Goal: Information Seeking & Learning: Learn about a topic

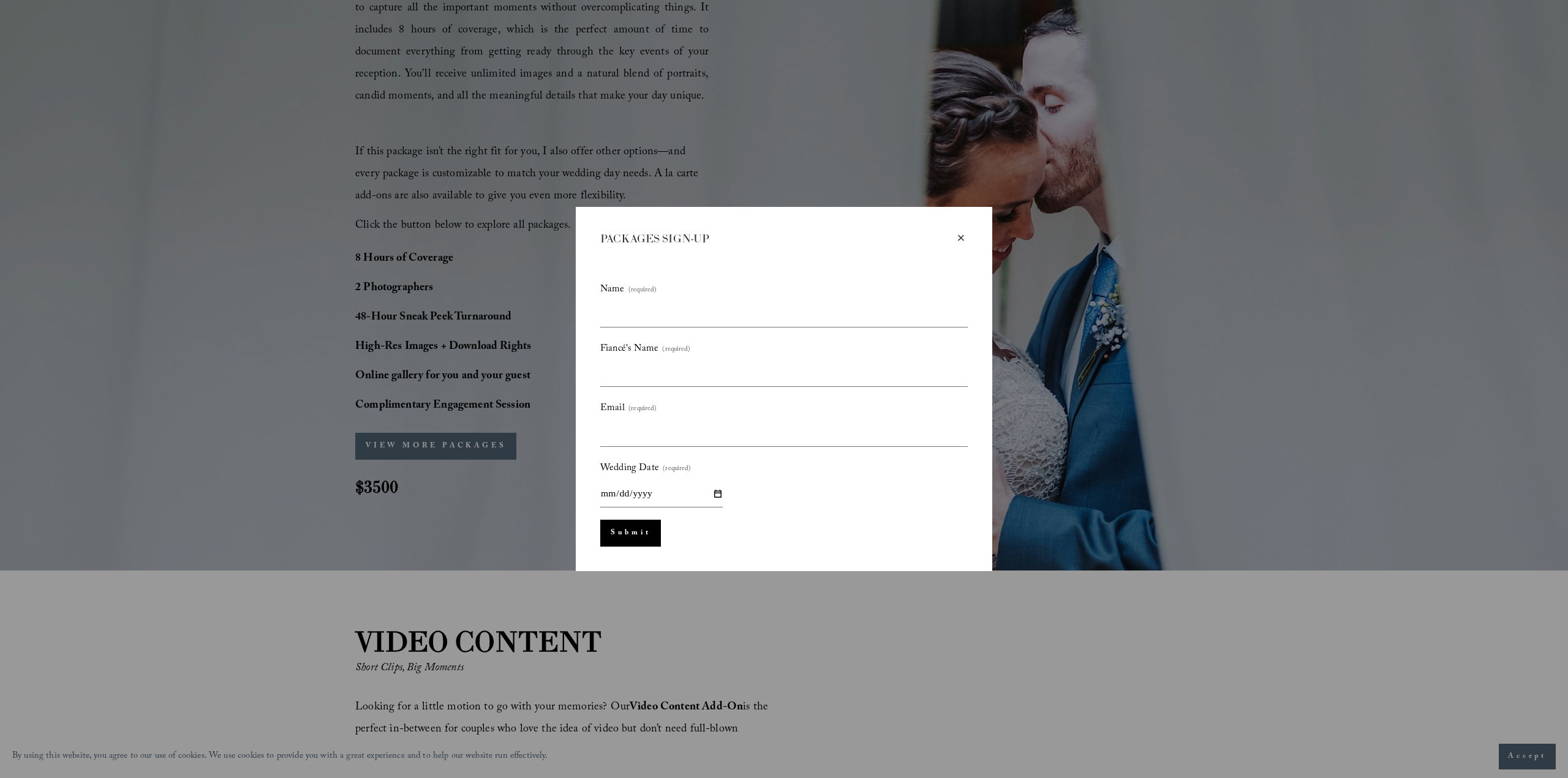
click at [961, 240] on div "×" at bounding box center [961, 239] width 14 height 14
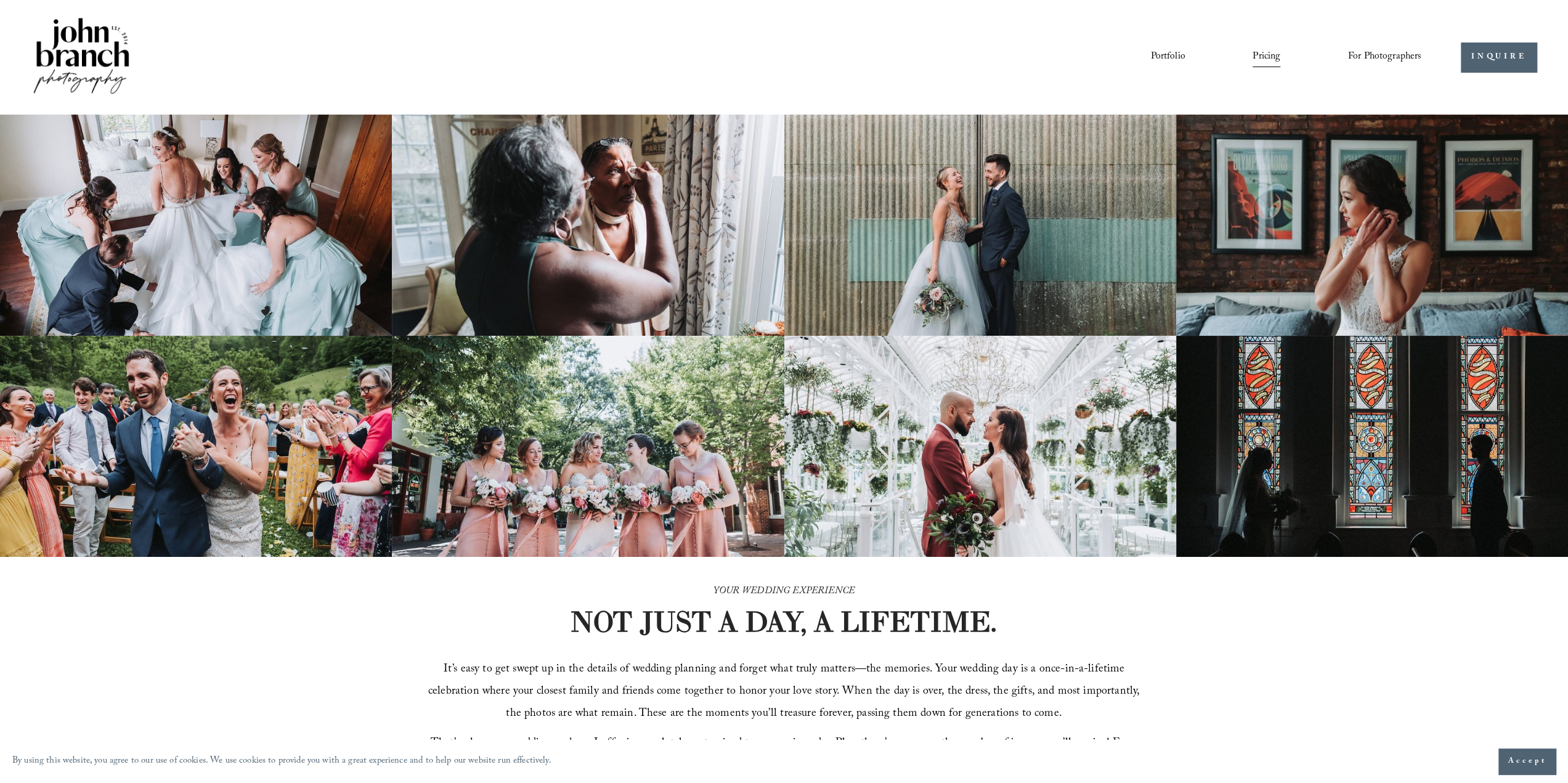
click at [0, 0] on span "Education" at bounding box center [0, 0] width 0 height 0
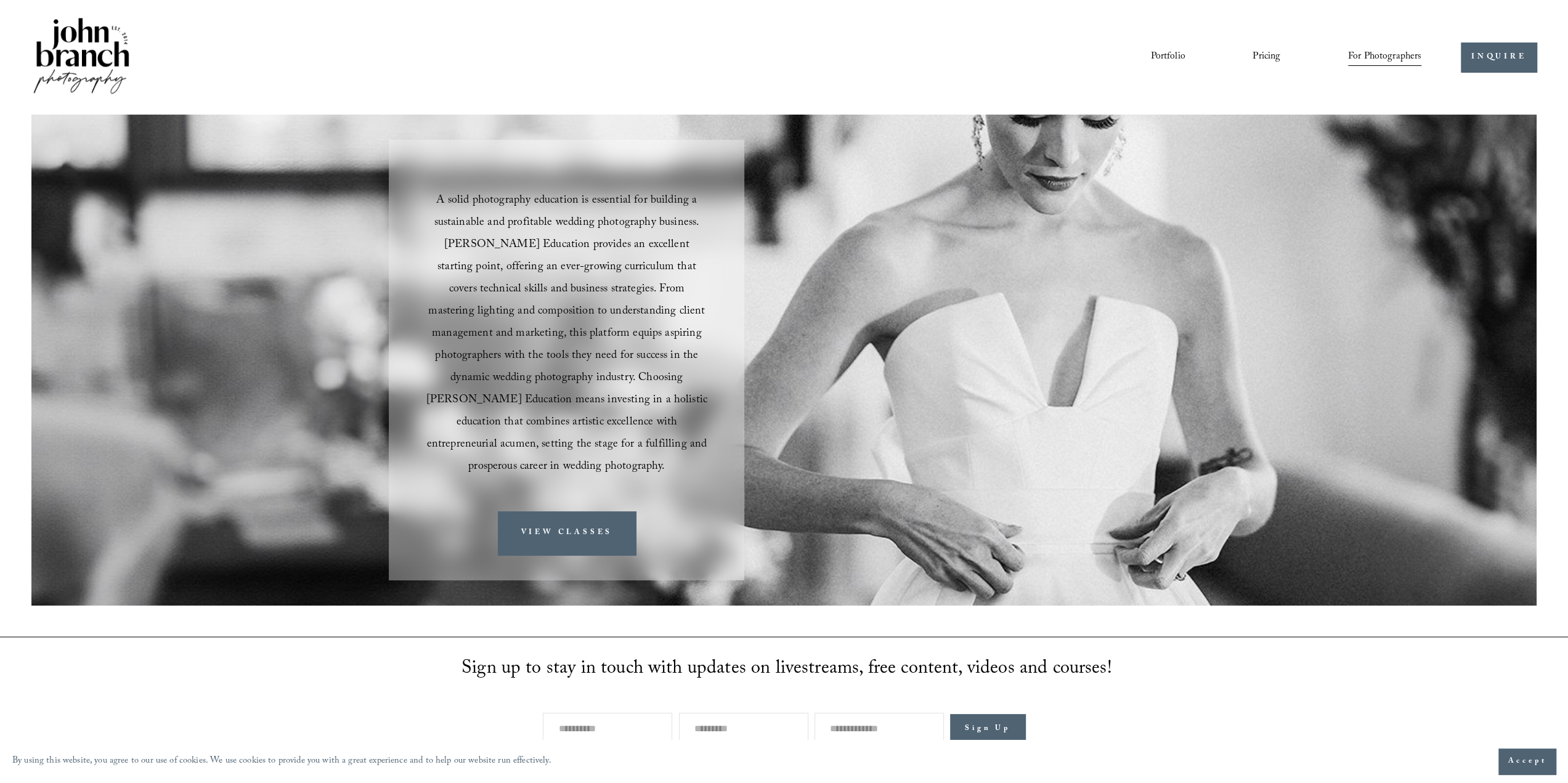
click at [1167, 56] on link "Portfolio" at bounding box center [1167, 57] width 34 height 21
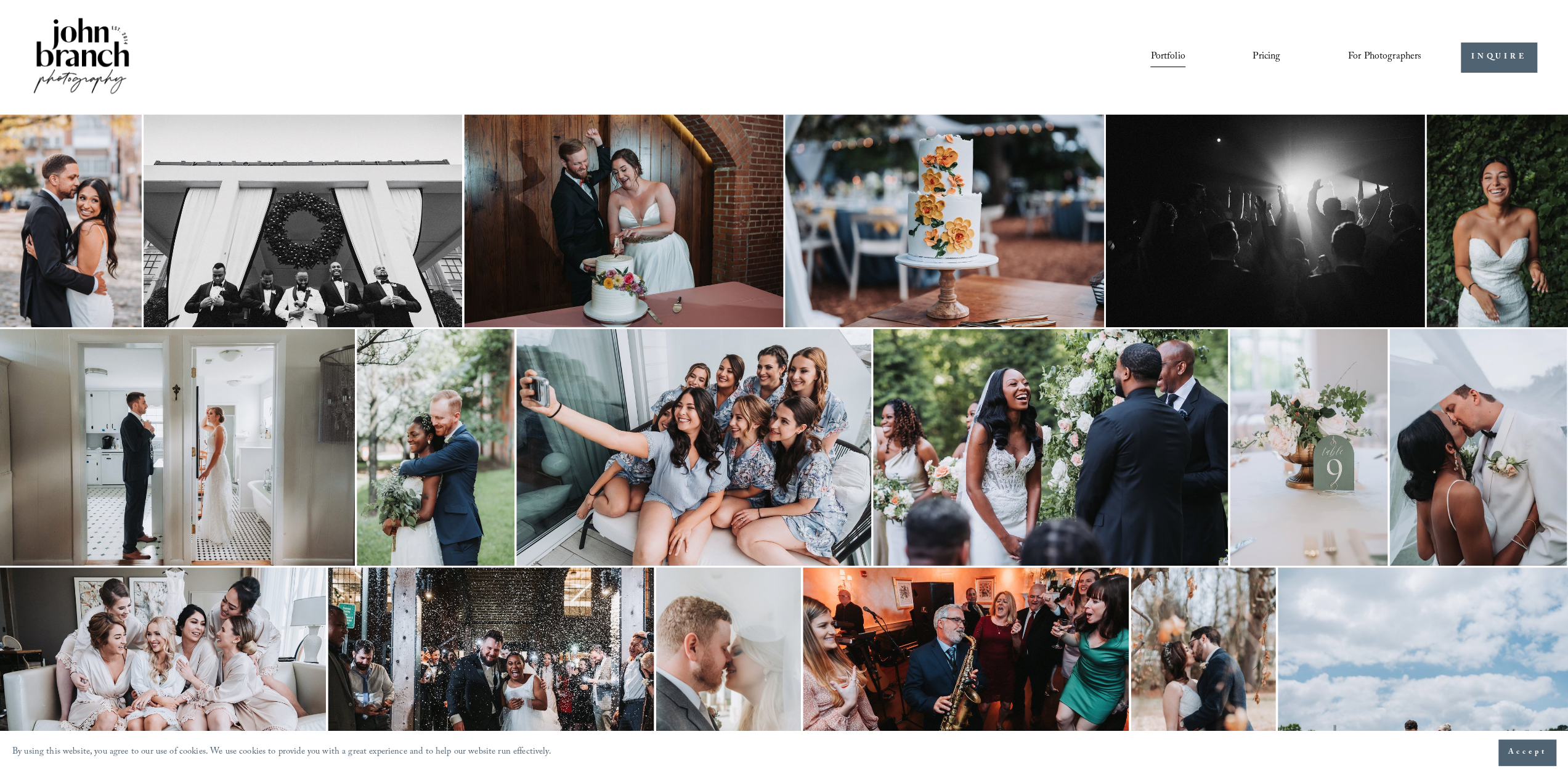
click at [87, 43] on img at bounding box center [81, 57] width 100 height 84
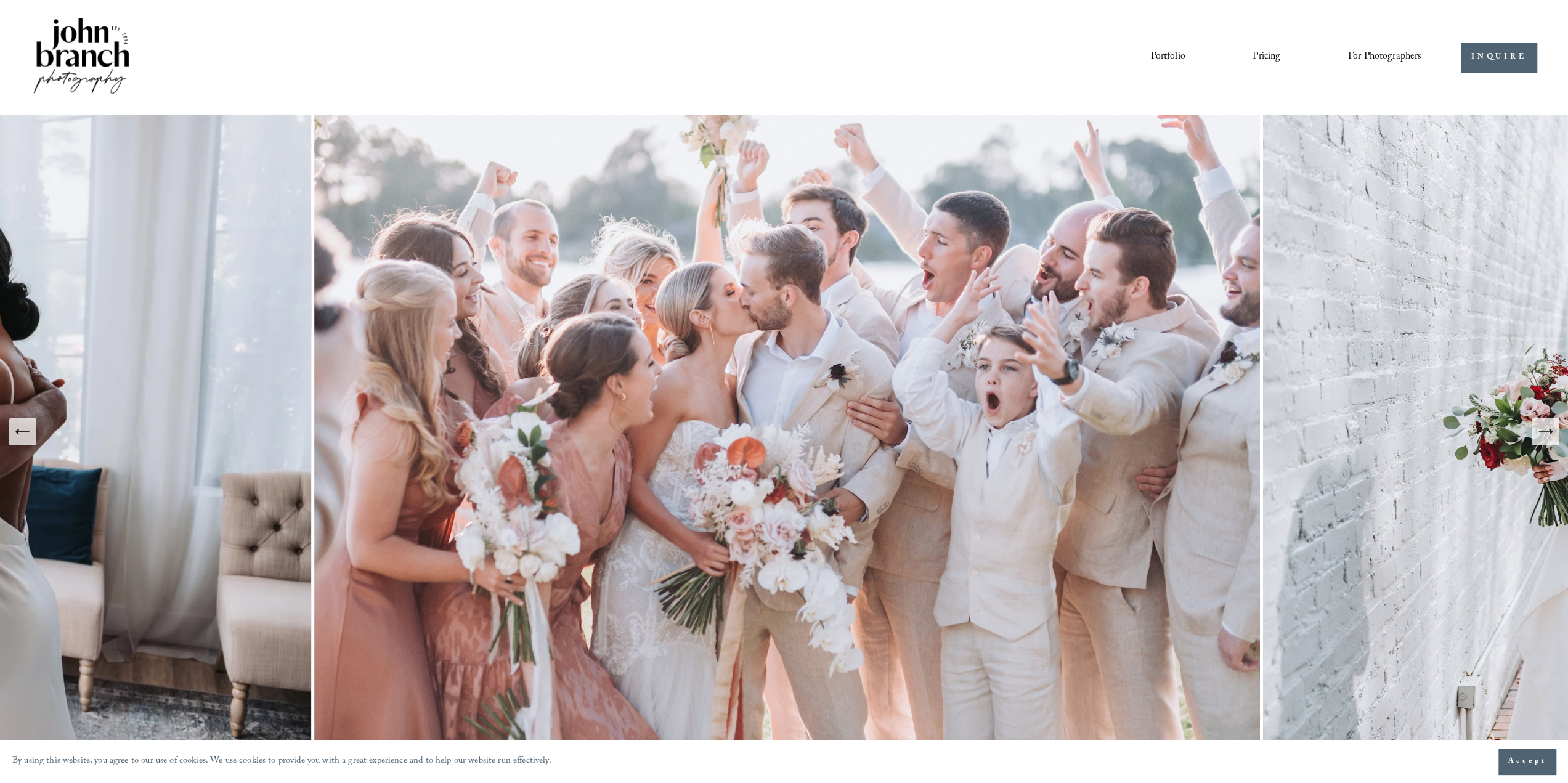
click at [1155, 56] on link "Portfolio" at bounding box center [1167, 57] width 34 height 21
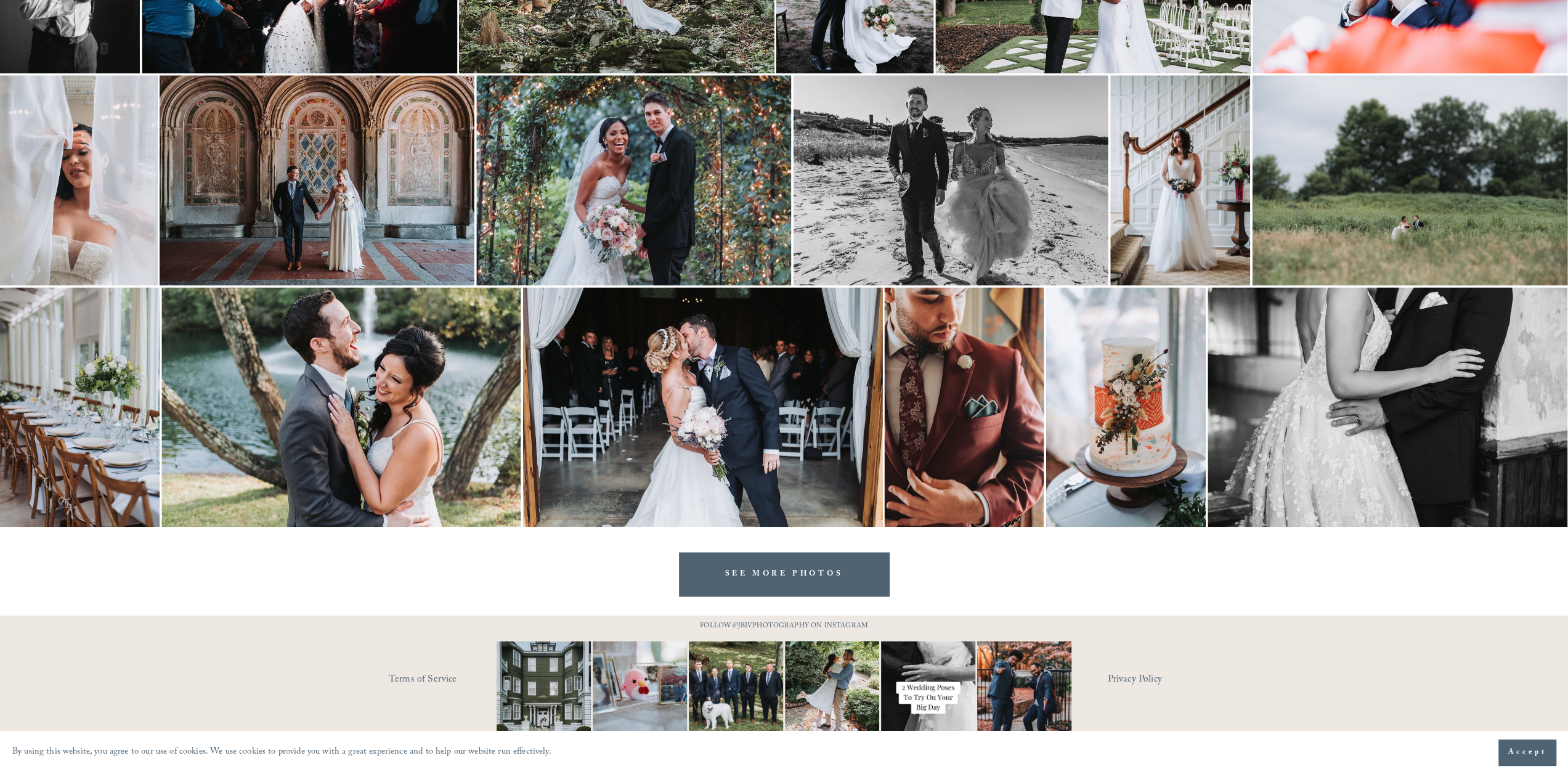
scroll to position [1599, 0]
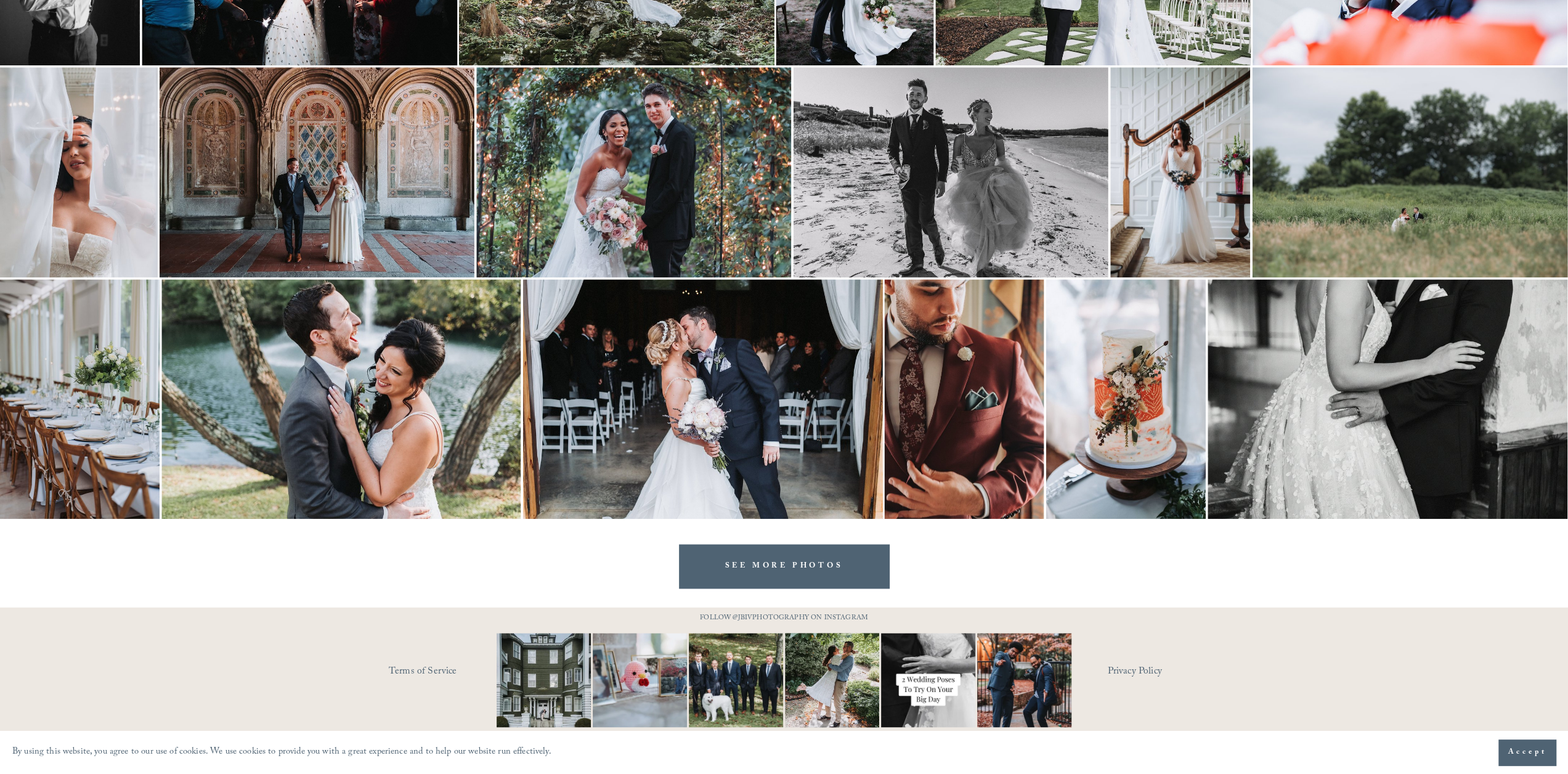
click at [1132, 672] on link "Privacy Policy" at bounding box center [1161, 672] width 108 height 19
click at [421, 672] on link "Terms of Service" at bounding box center [461, 672] width 144 height 19
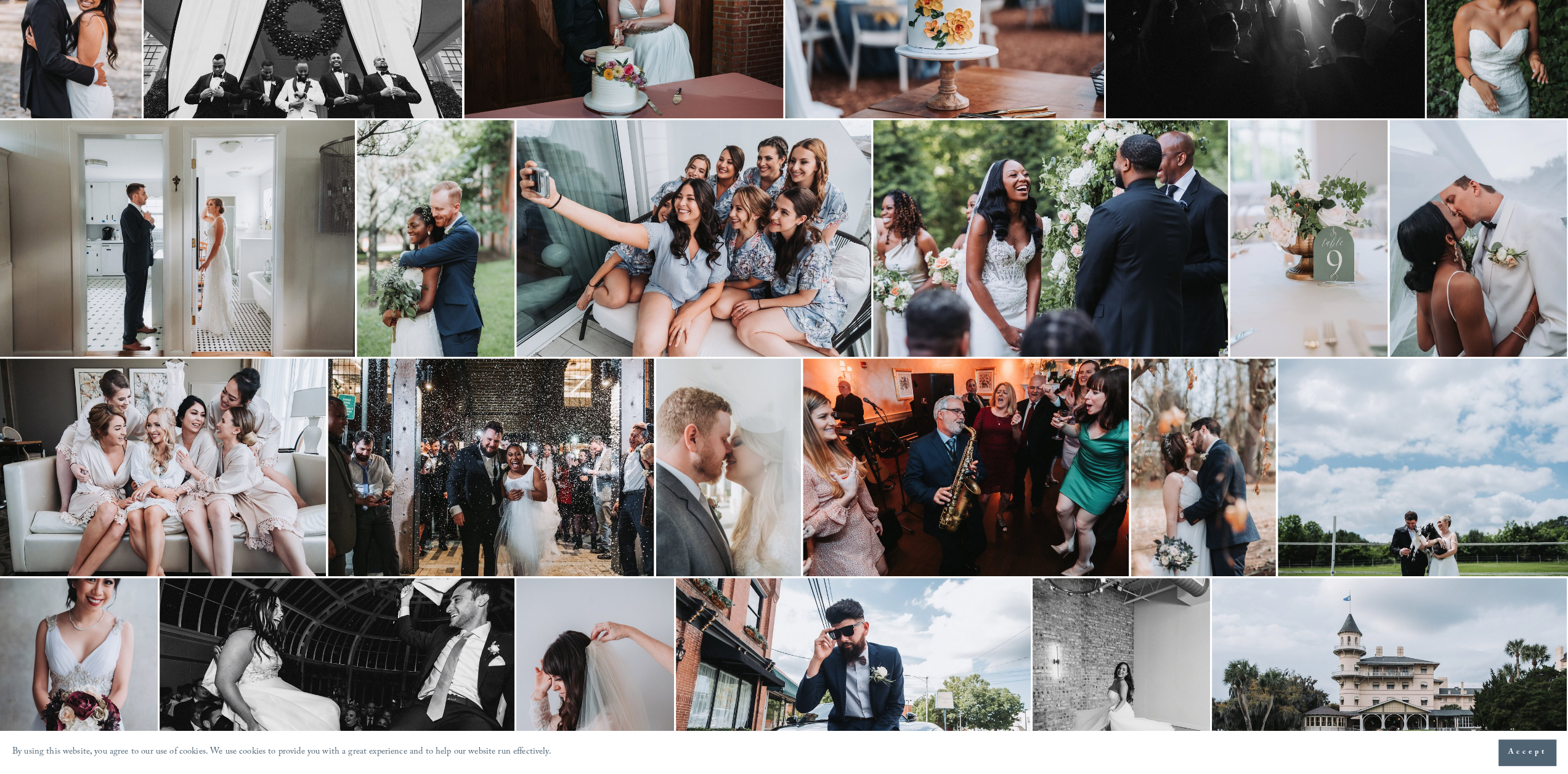
scroll to position [0, 0]
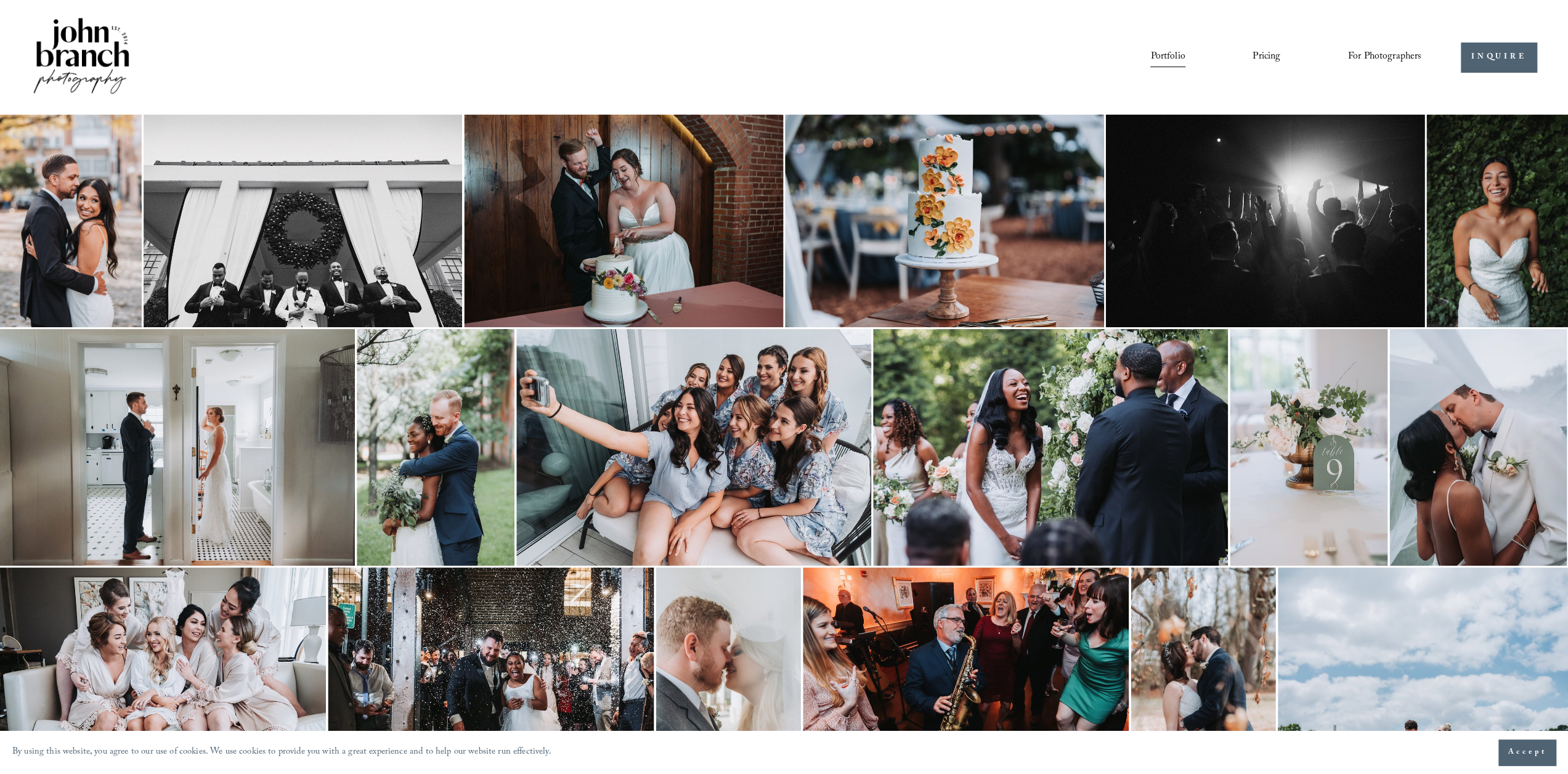
click at [1276, 57] on link "Pricing" at bounding box center [1266, 57] width 28 height 21
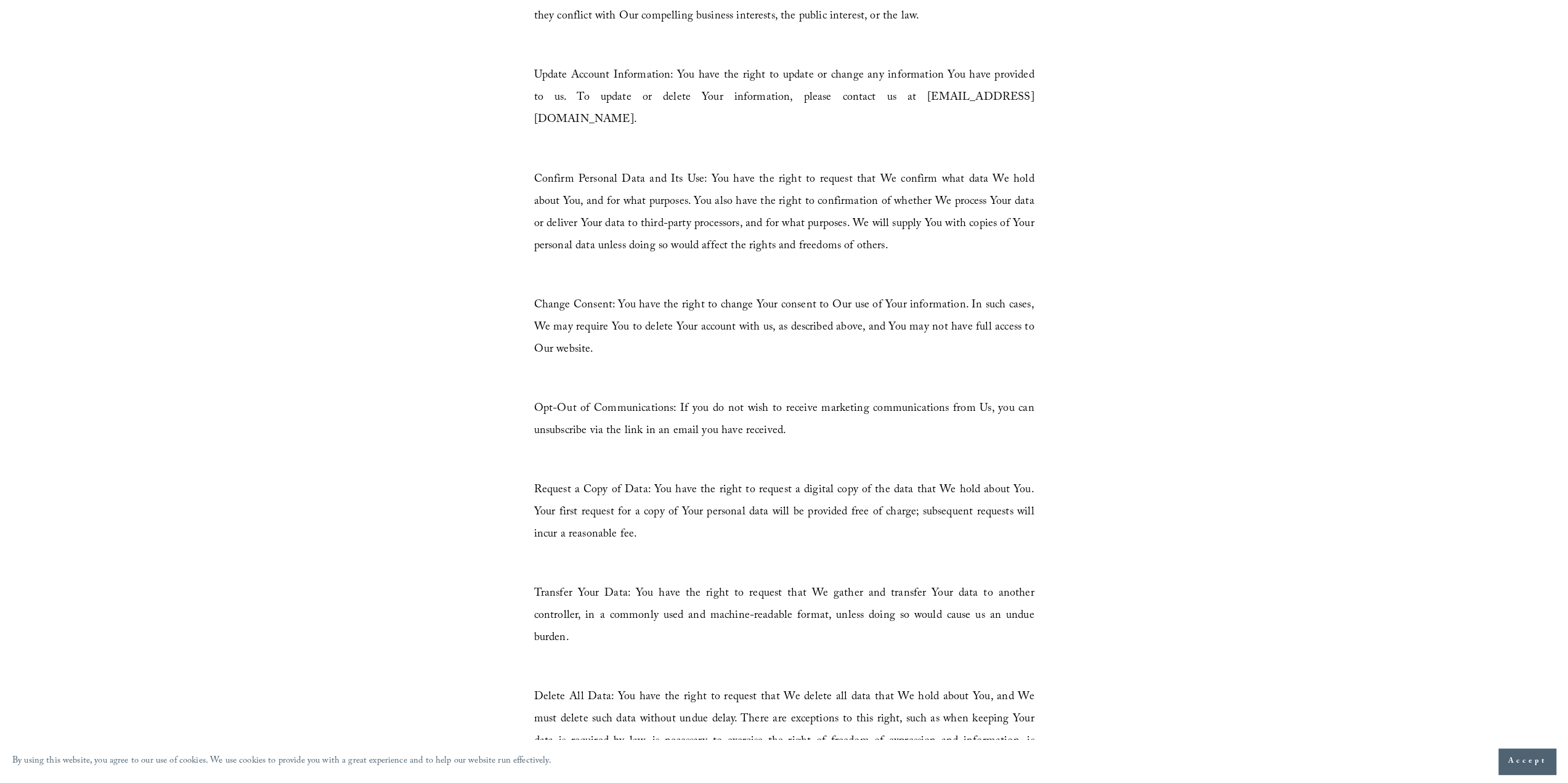
scroll to position [7149, 0]
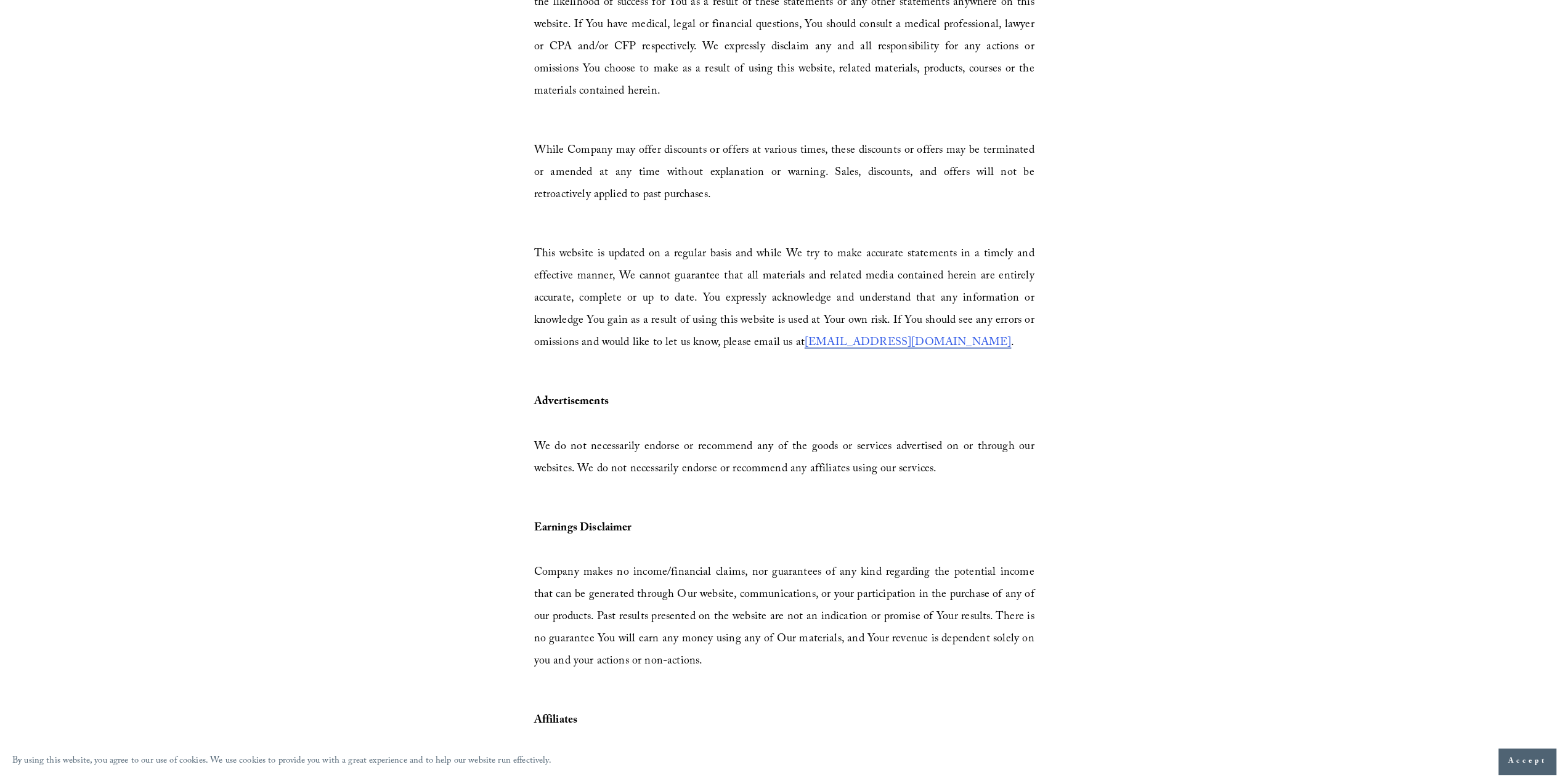
scroll to position [2280, 0]
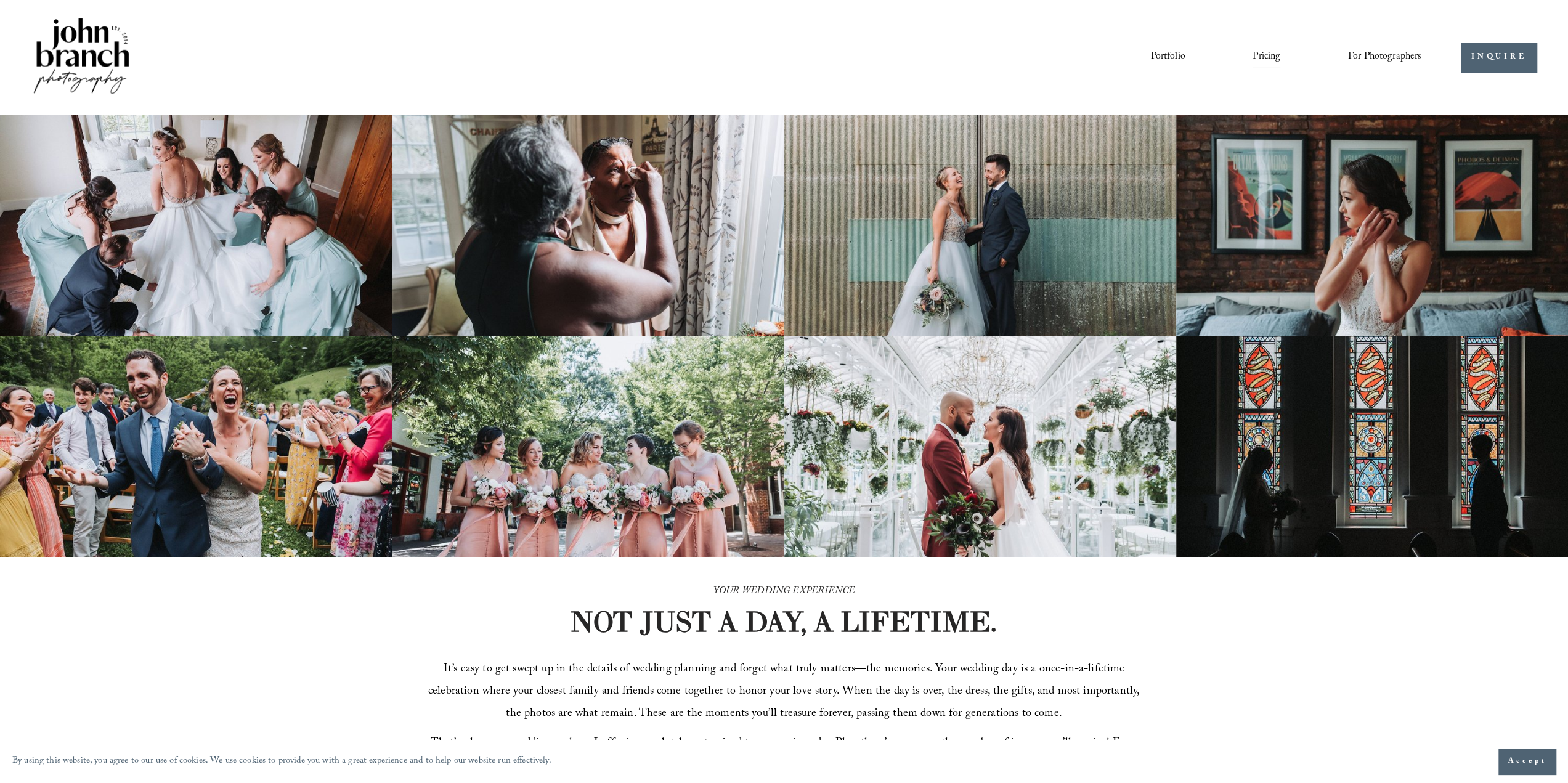
click at [1175, 56] on link "Portfolio" at bounding box center [1167, 57] width 34 height 21
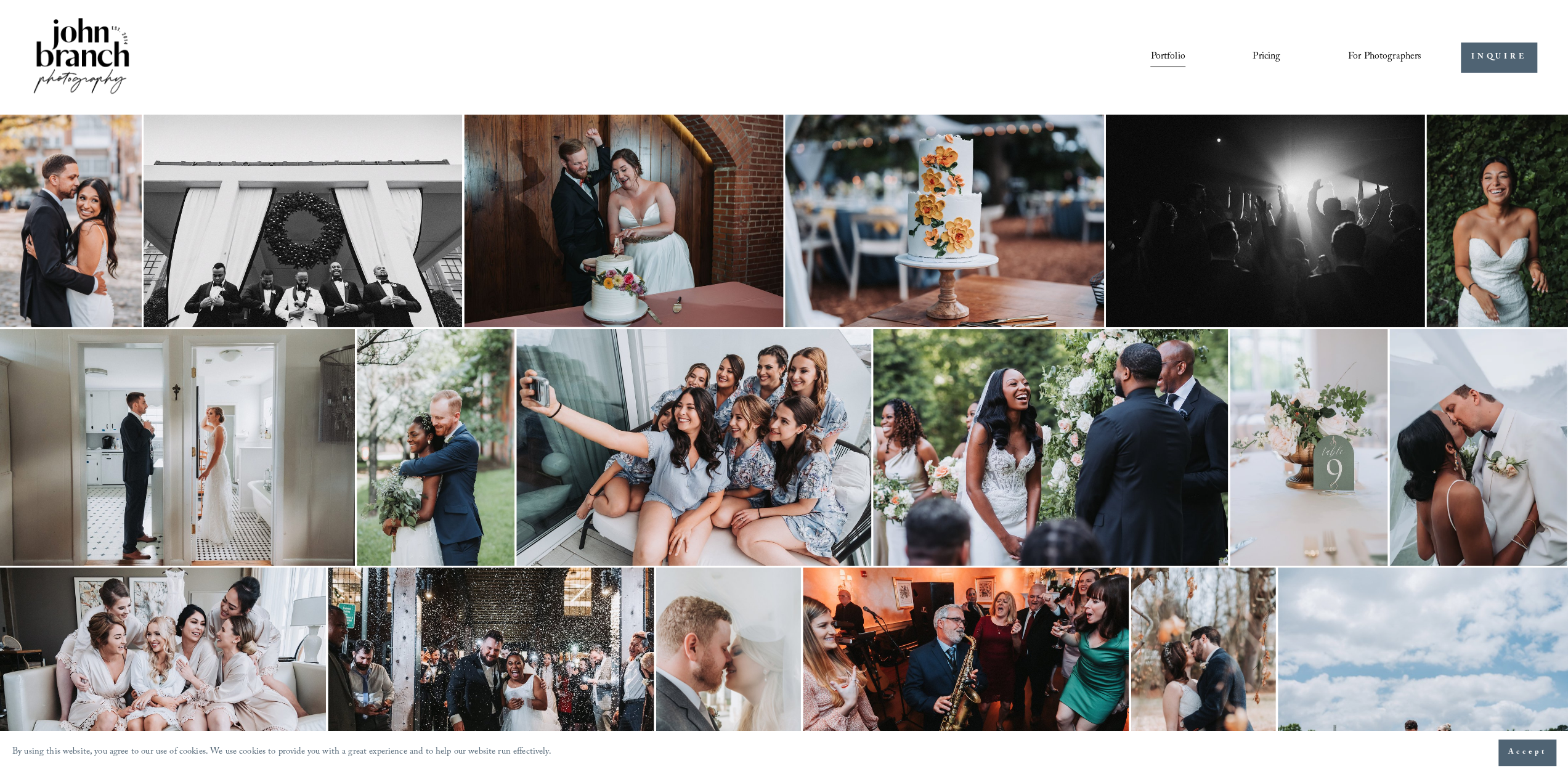
click at [1272, 50] on link "Pricing" at bounding box center [1266, 57] width 28 height 21
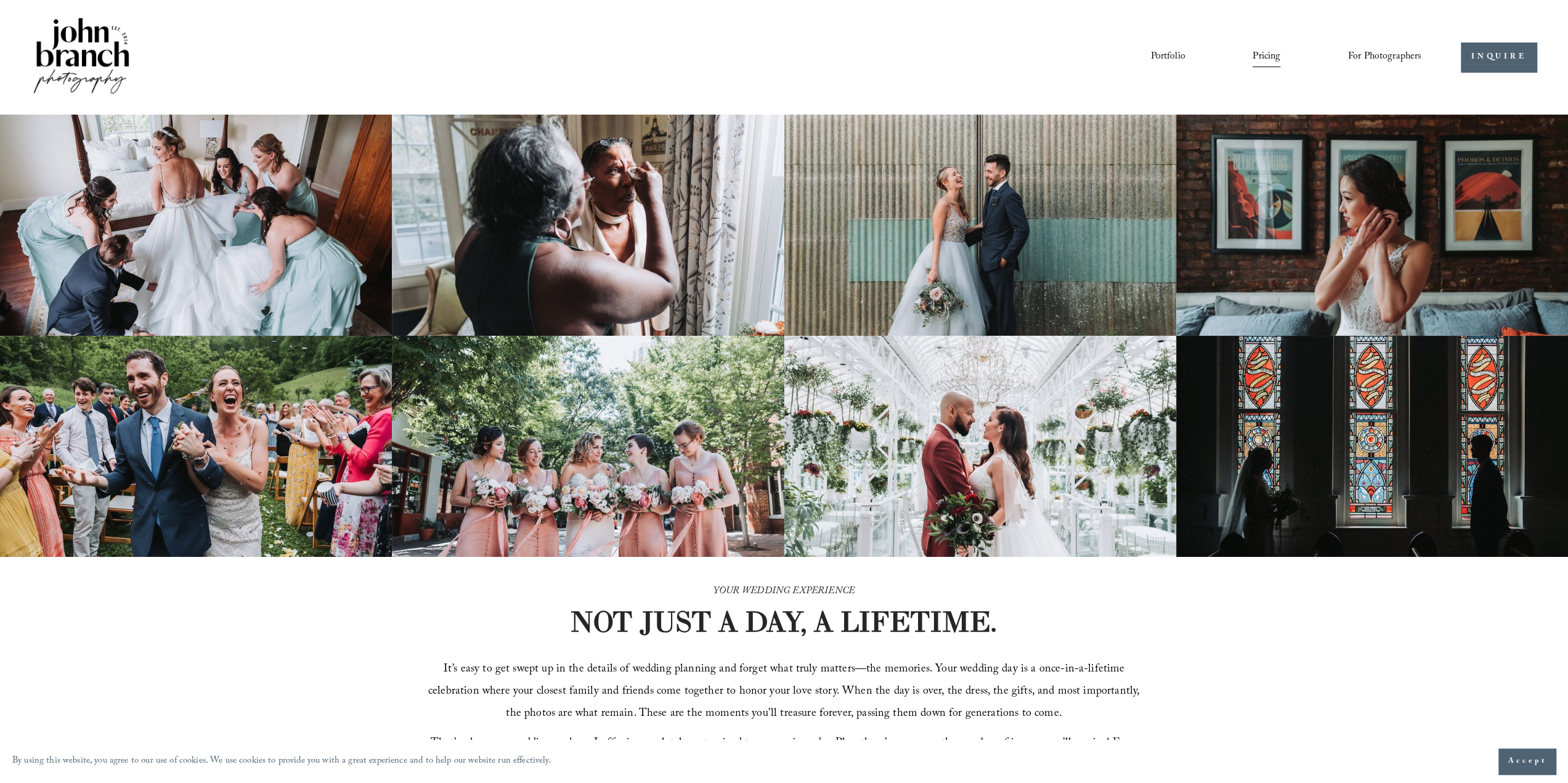
click at [102, 44] on img at bounding box center [81, 57] width 100 height 84
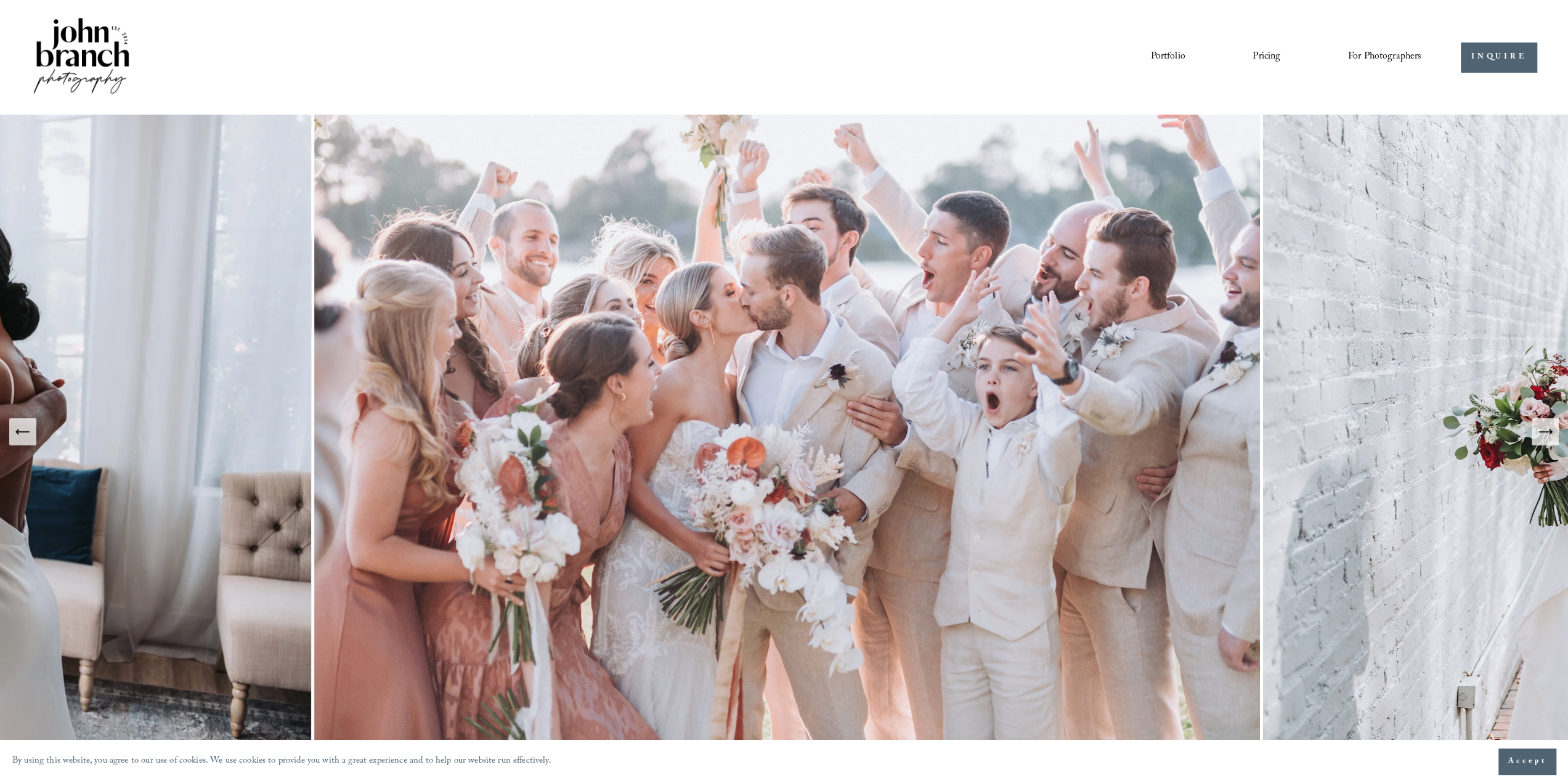
click at [1268, 52] on link "Pricing" at bounding box center [1266, 57] width 28 height 21
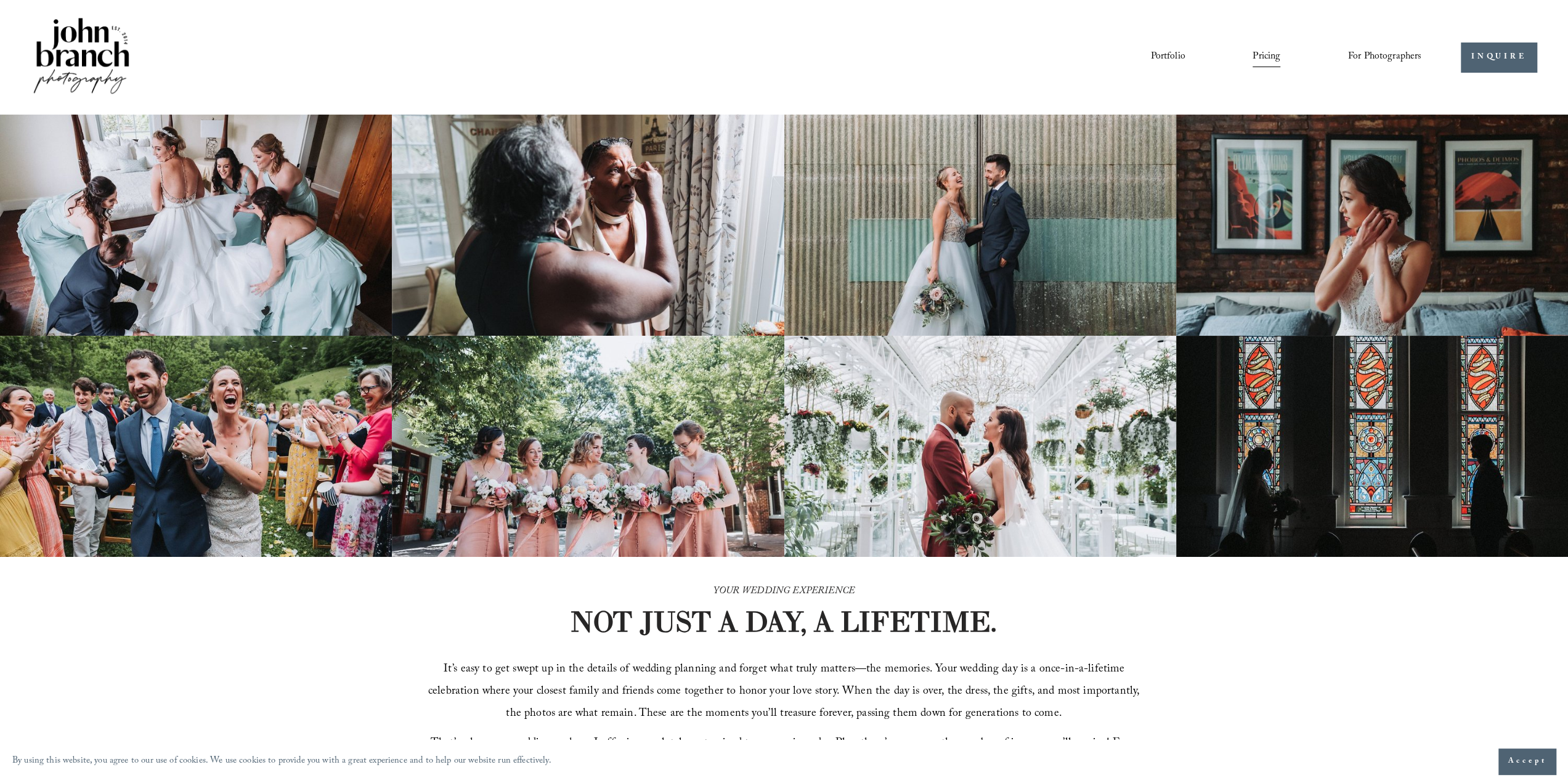
click at [101, 48] on img at bounding box center [81, 57] width 100 height 84
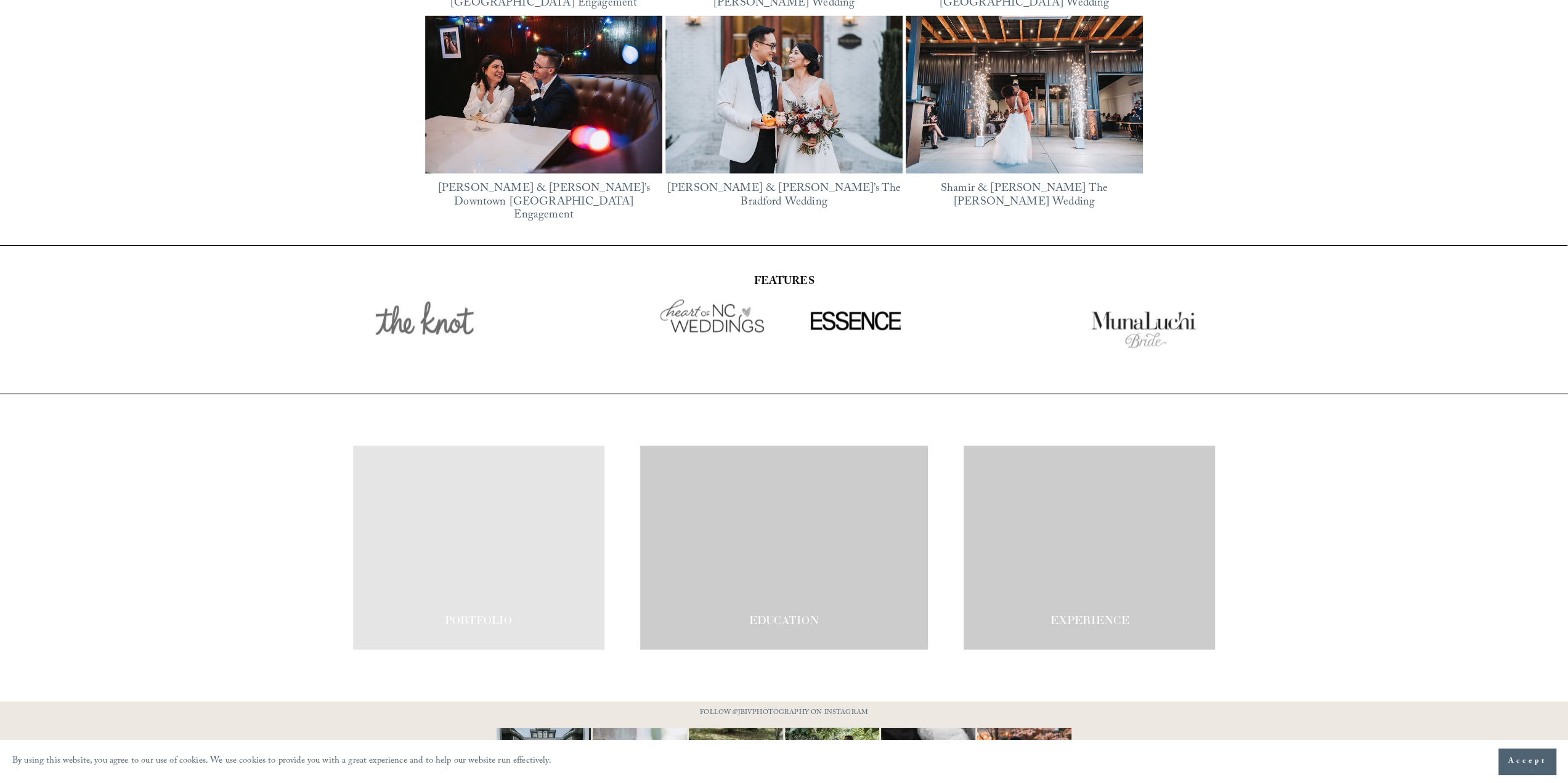
scroll to position [2277, 0]
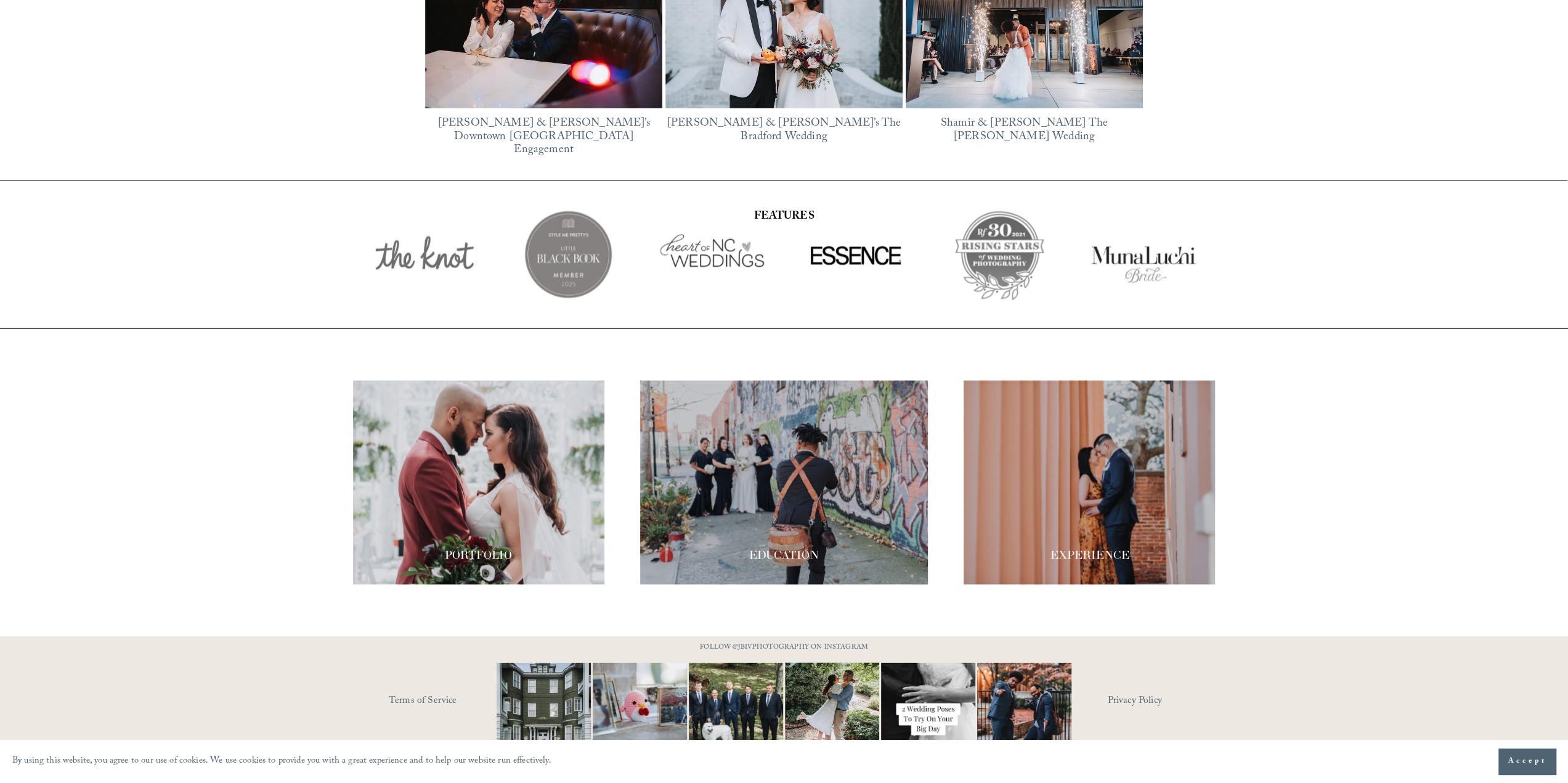
click at [1063, 470] on div at bounding box center [1089, 482] width 252 height 204
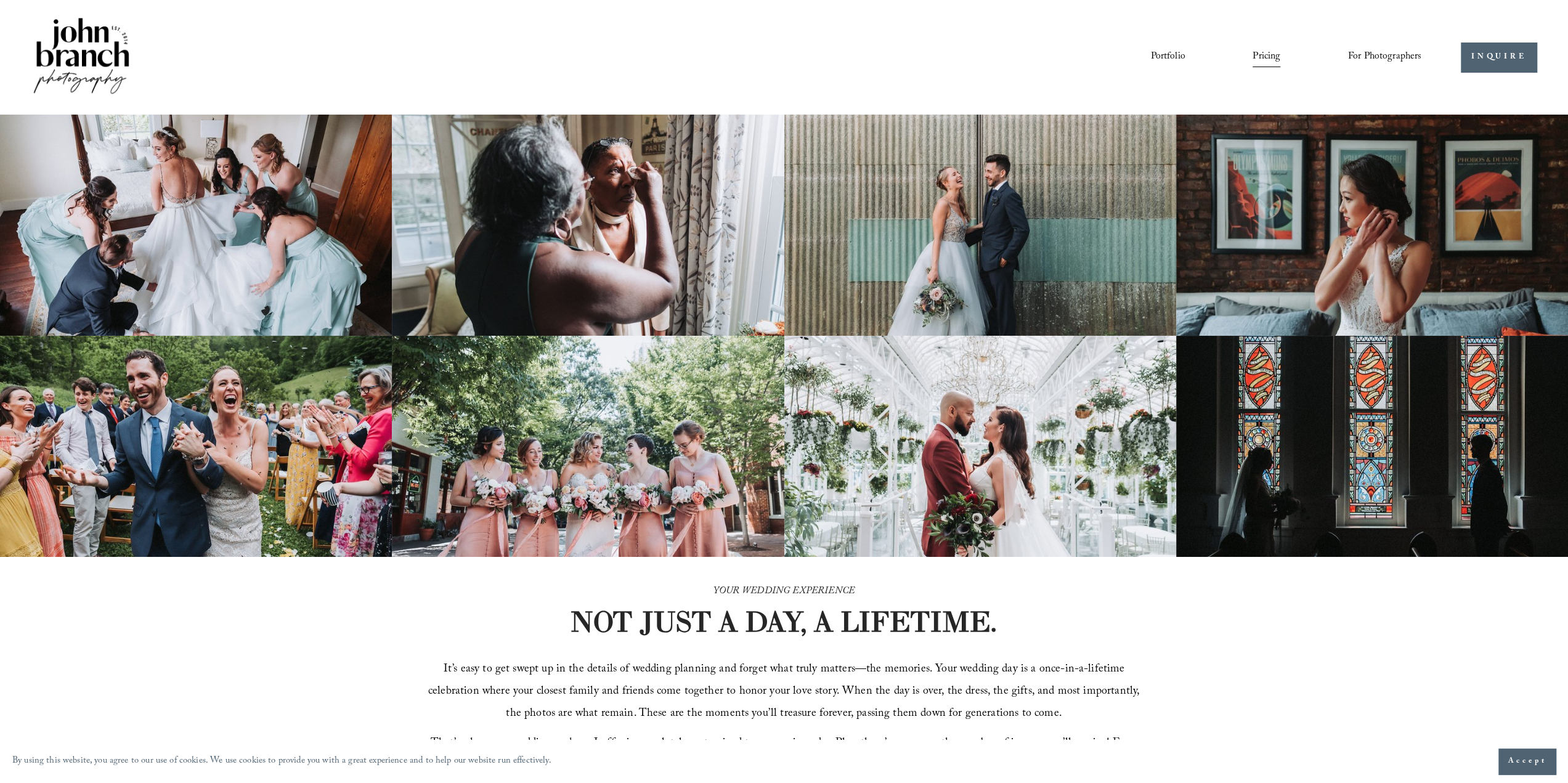
click at [1165, 53] on link "Portfolio" at bounding box center [1167, 57] width 34 height 21
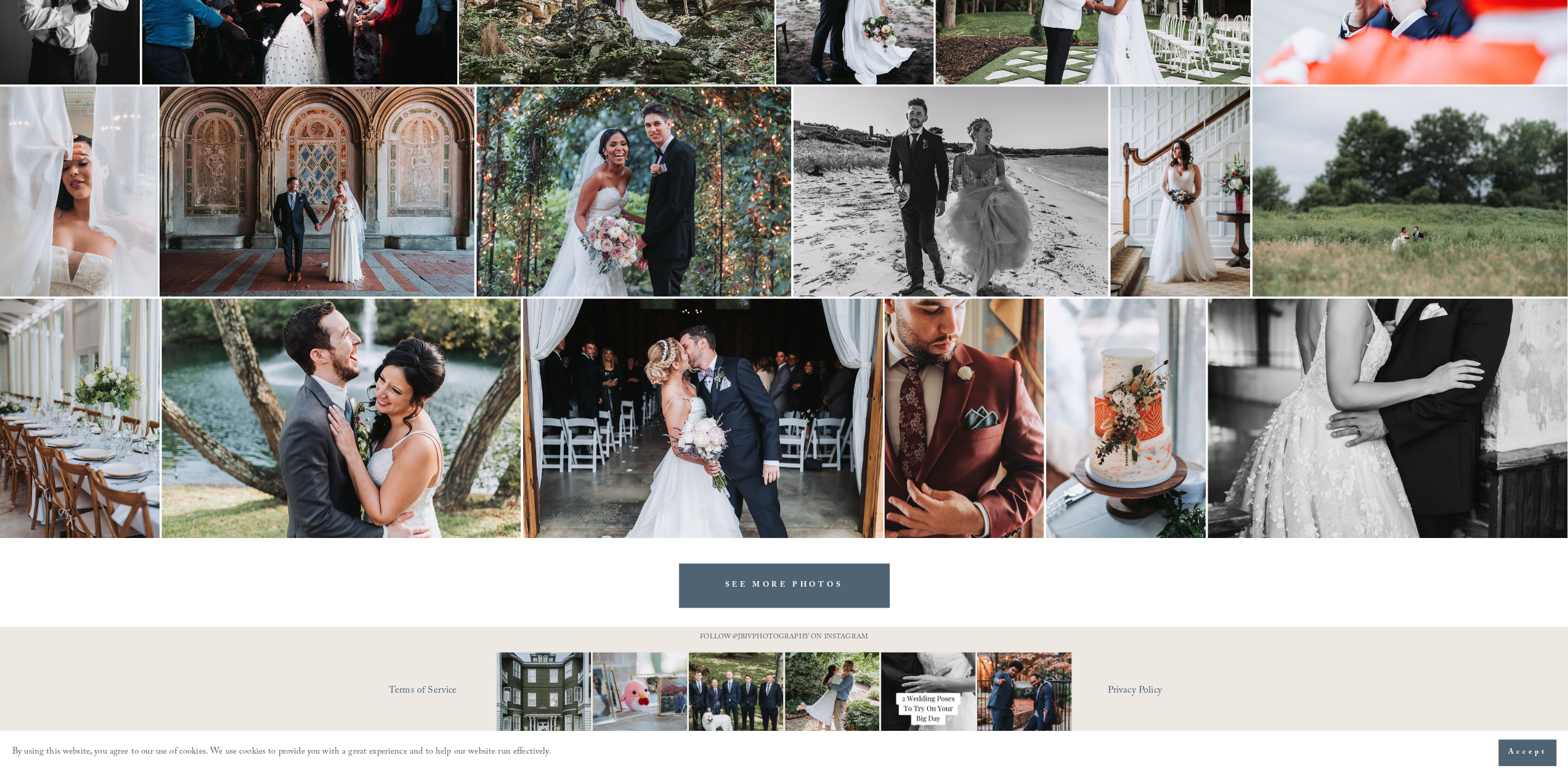
scroll to position [1599, 0]
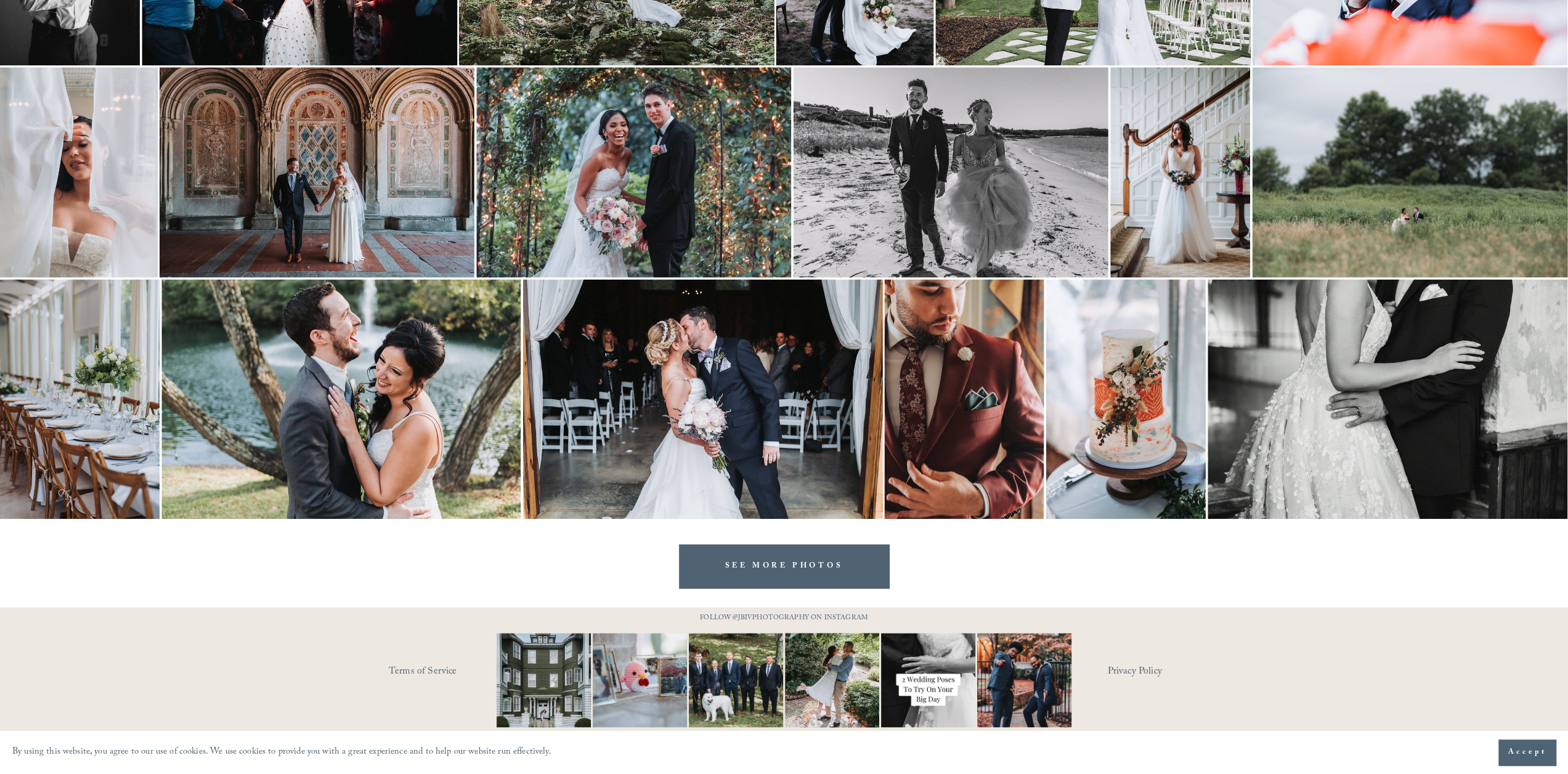
click at [825, 560] on link "SEE MORE PHOTOS" at bounding box center [784, 565] width 211 height 44
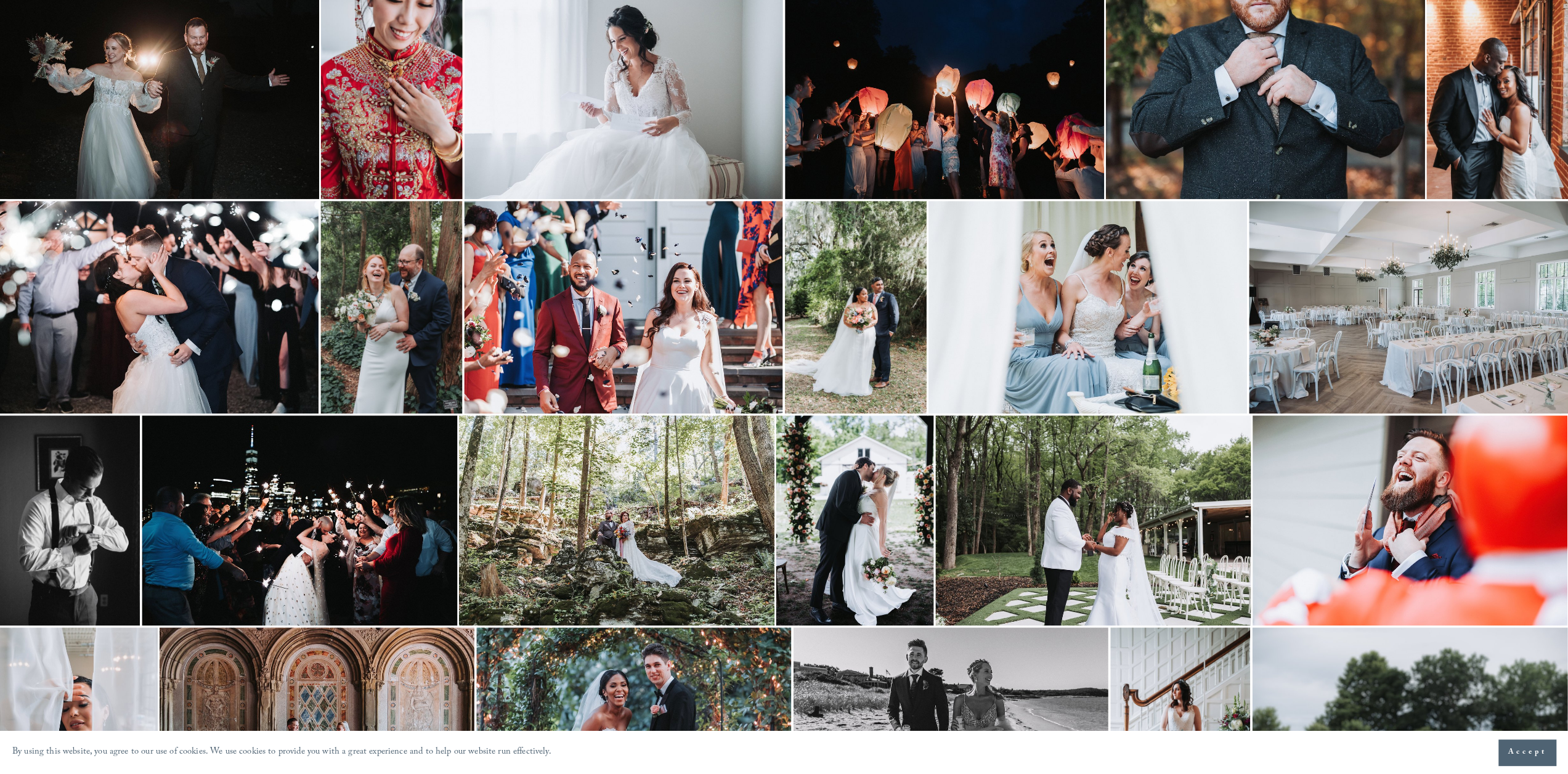
scroll to position [983, 0]
